Goal: Information Seeking & Learning: Find specific fact

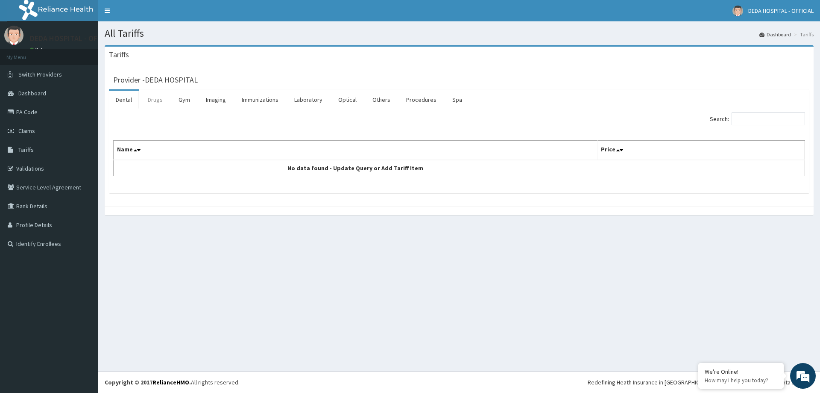
click at [157, 98] on link "Drugs" at bounding box center [155, 100] width 29 height 18
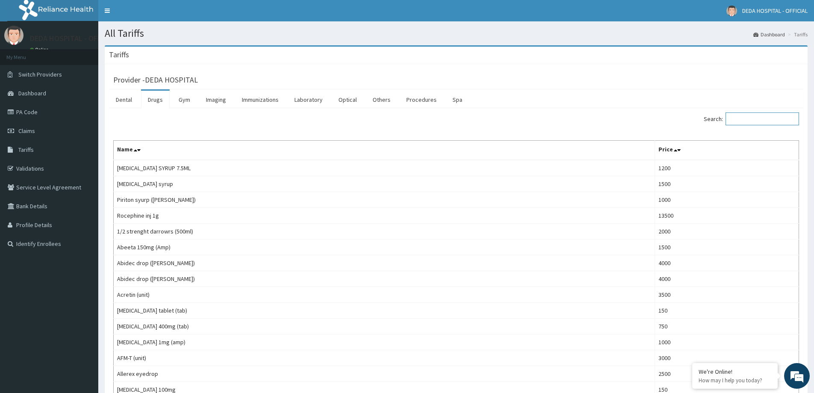
click at [765, 117] on input "Search:" at bounding box center [761, 118] width 73 height 13
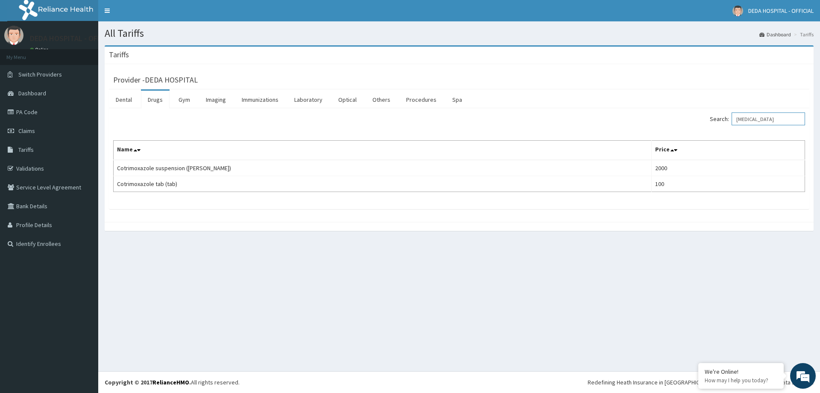
click at [746, 118] on input "[MEDICAL_DATA]" at bounding box center [768, 118] width 73 height 13
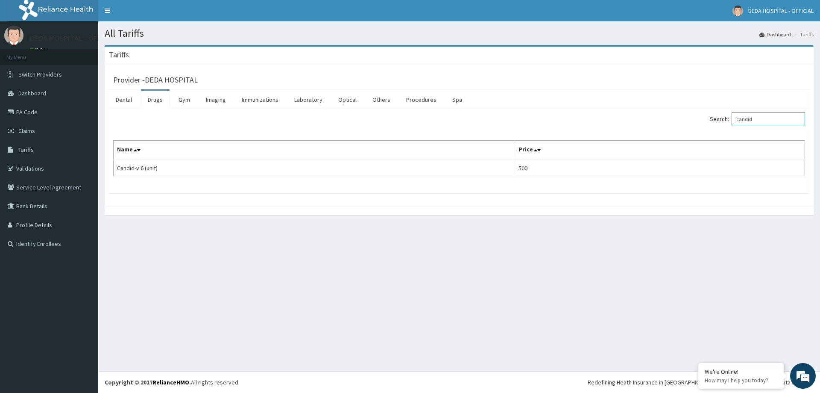
click at [745, 119] on input "candid" at bounding box center [768, 118] width 73 height 13
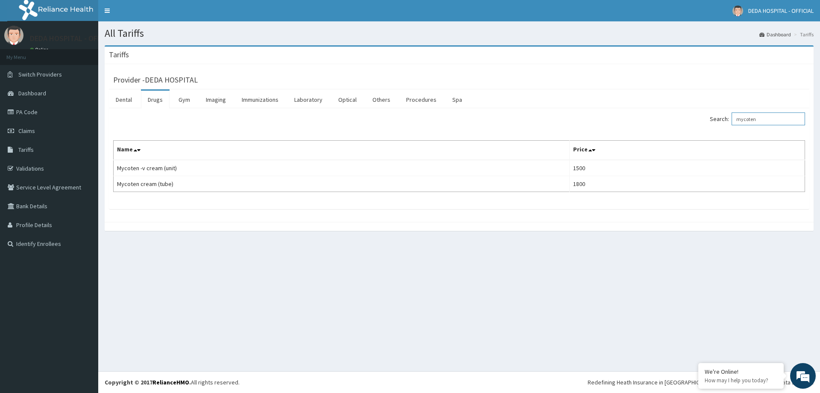
click at [757, 123] on input "mycoten" at bounding box center [768, 118] width 73 height 13
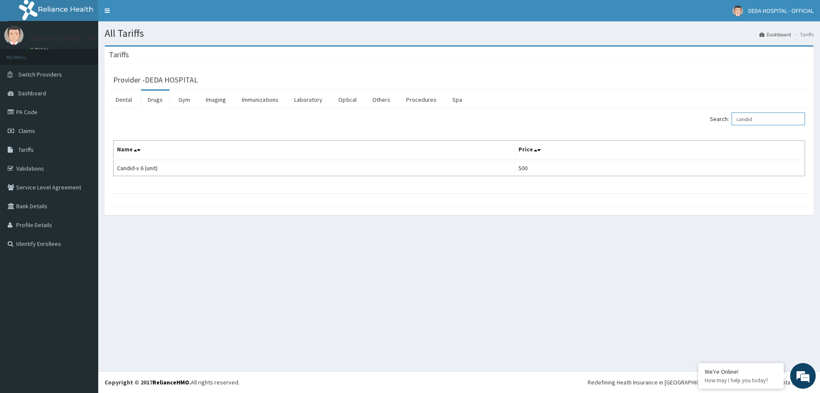
click at [745, 123] on input "candid" at bounding box center [768, 118] width 73 height 13
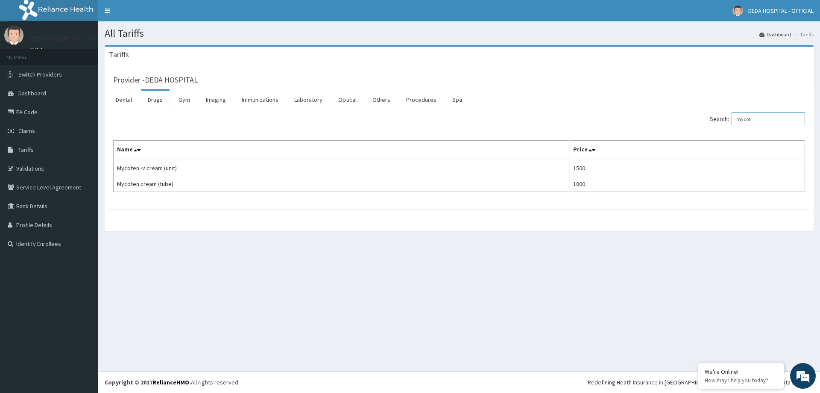
click at [742, 117] on input "mycot" at bounding box center [768, 118] width 73 height 13
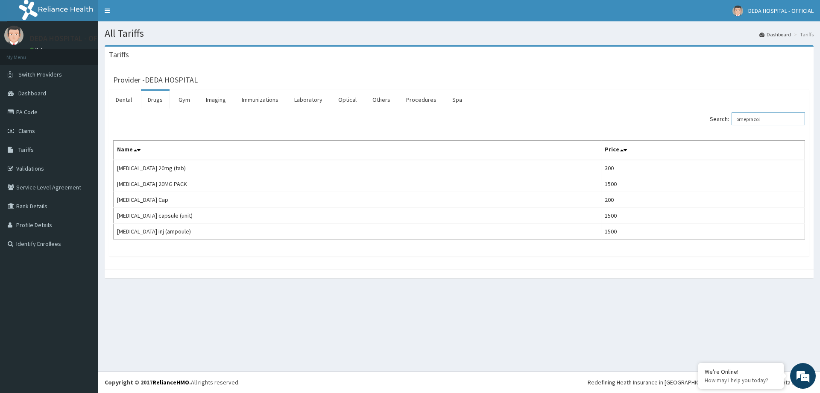
click at [755, 119] on input "omeprazol" at bounding box center [768, 118] width 73 height 13
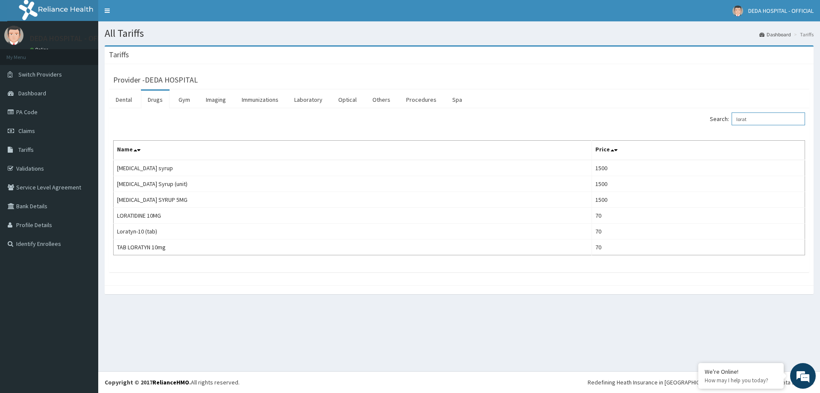
click at [748, 116] on input "lorat" at bounding box center [768, 118] width 73 height 13
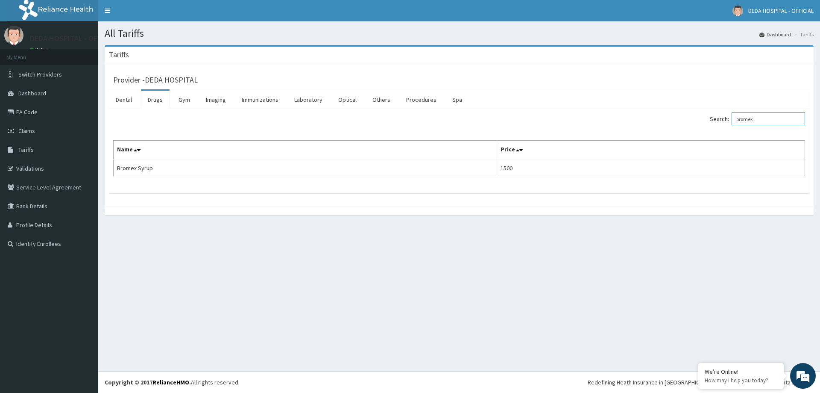
type input "bromex"
